Goal: Navigation & Orientation: Find specific page/section

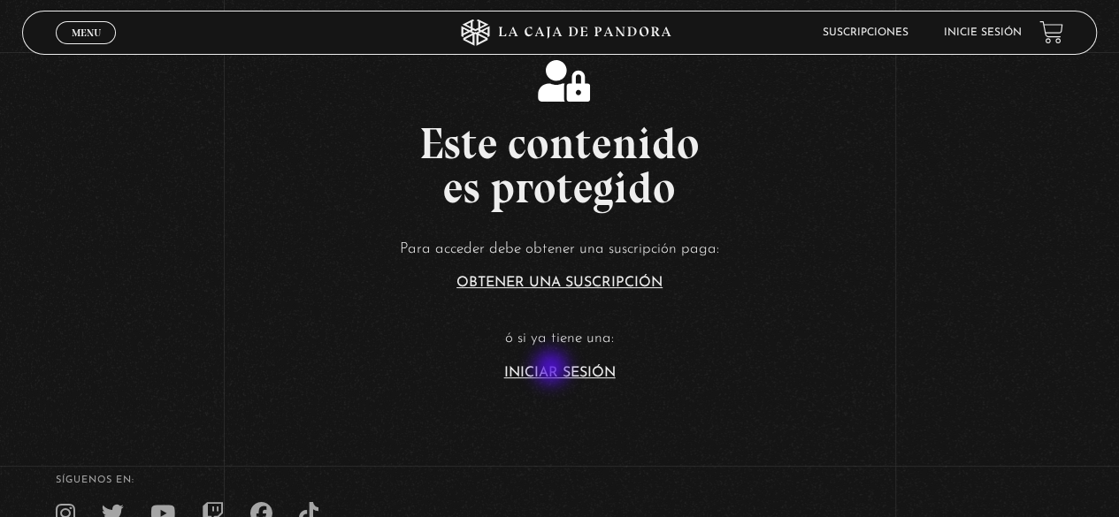
click at [553, 369] on link "Iniciar Sesión" at bounding box center [559, 373] width 111 height 14
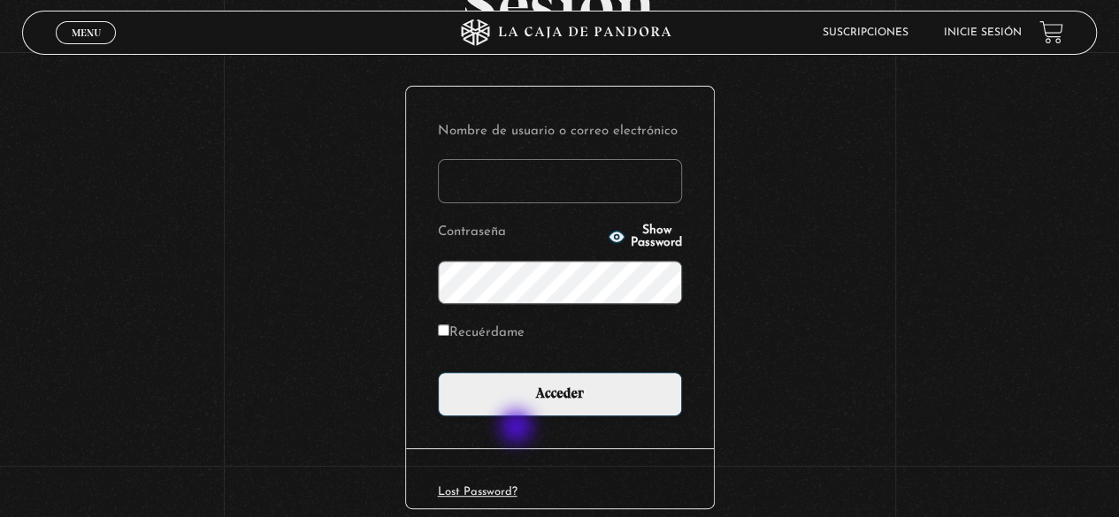
scroll to position [249, 0]
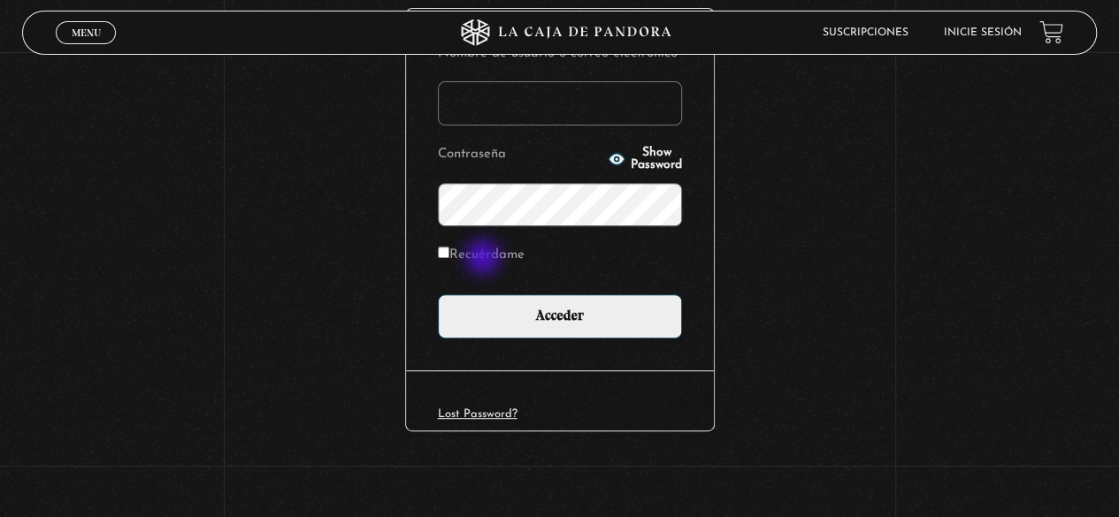
type input "[EMAIL_ADDRESS][DOMAIN_NAME]"
click at [484, 256] on label "Recuérdame" at bounding box center [481, 255] width 87 height 27
click at [449, 256] on input "Recuérdame" at bounding box center [443, 252] width 11 height 11
checkbox input "true"
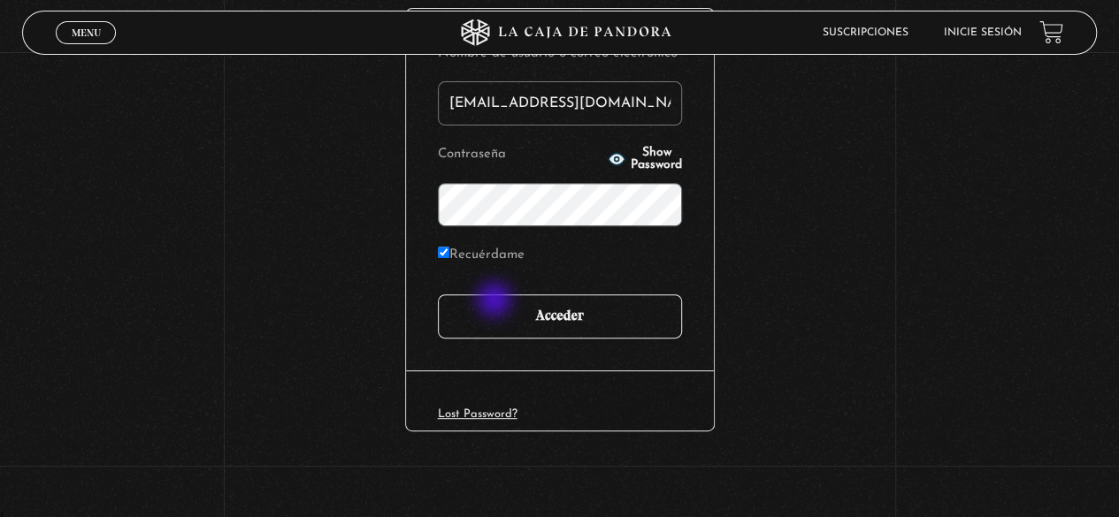
click at [499, 318] on input "Acceder" at bounding box center [560, 317] width 244 height 44
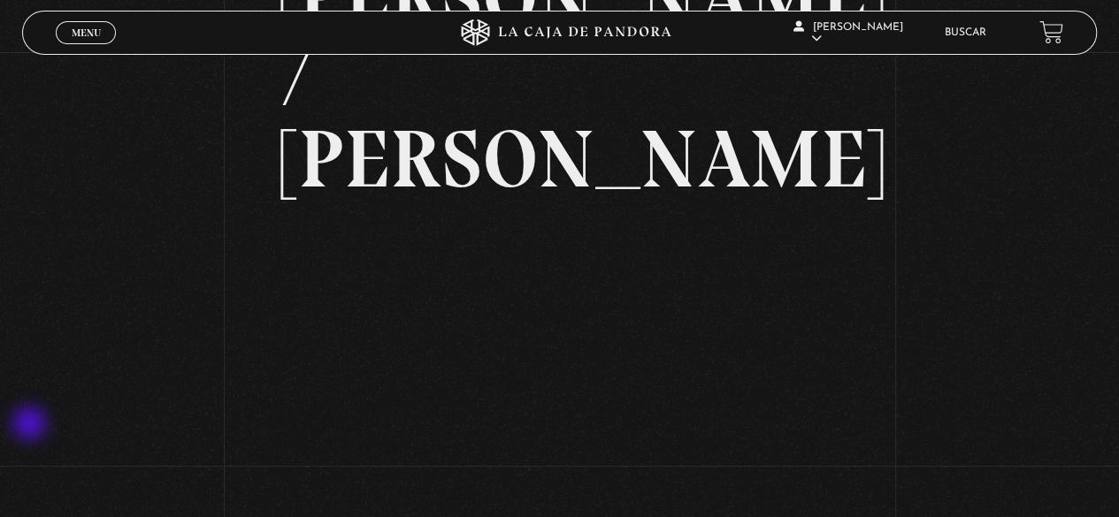
scroll to position [184, 0]
